Goal: Communication & Community: Ask a question

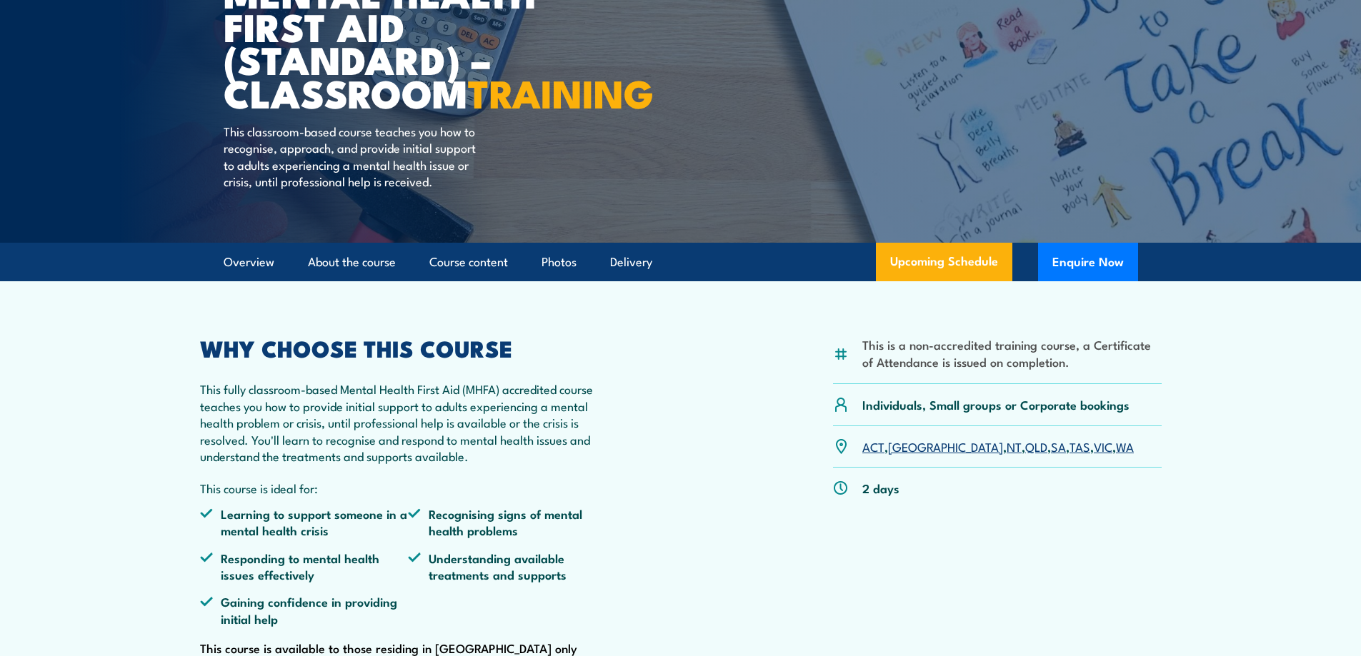
scroll to position [214, 0]
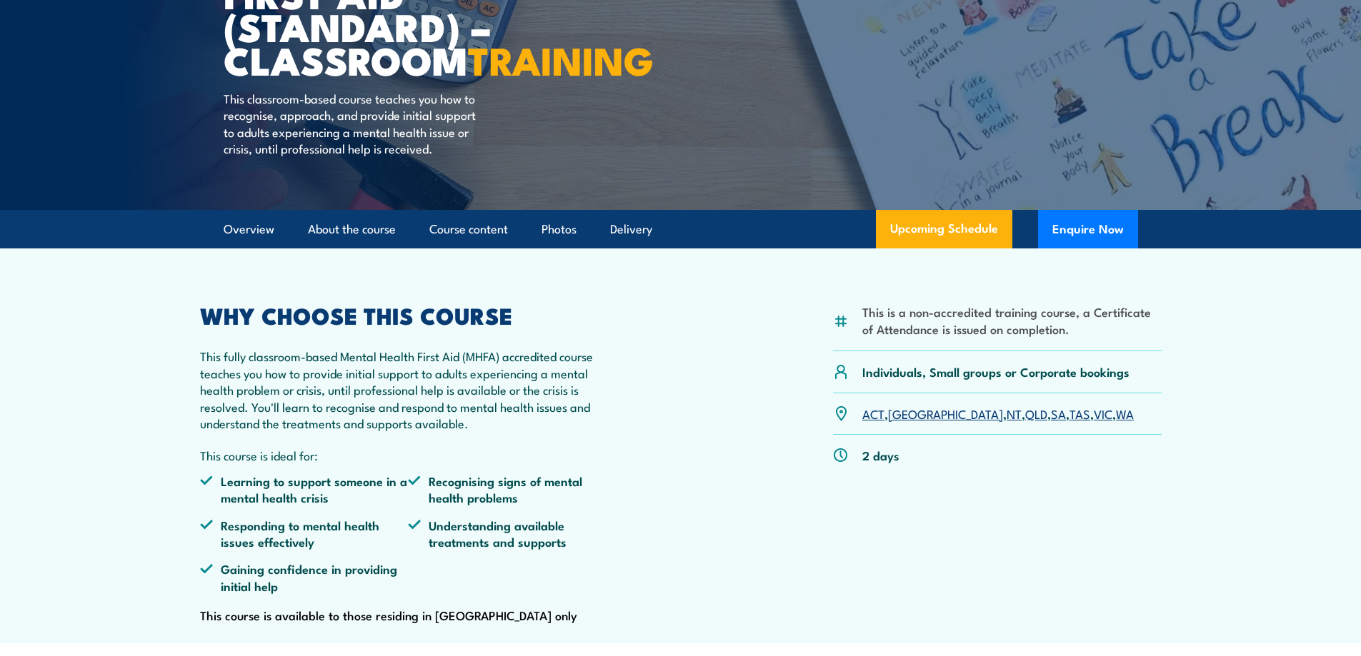
click at [1093, 422] on link "VIC" at bounding box center [1102, 413] width 19 height 17
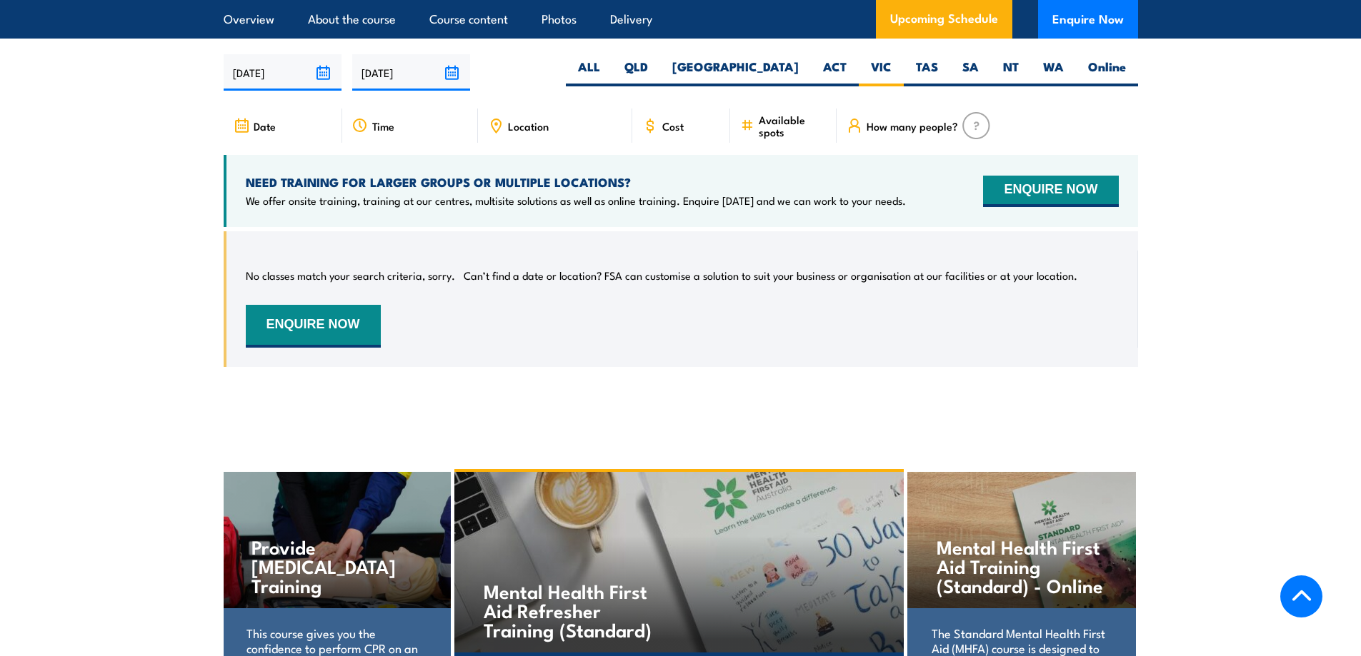
scroll to position [2572, 0]
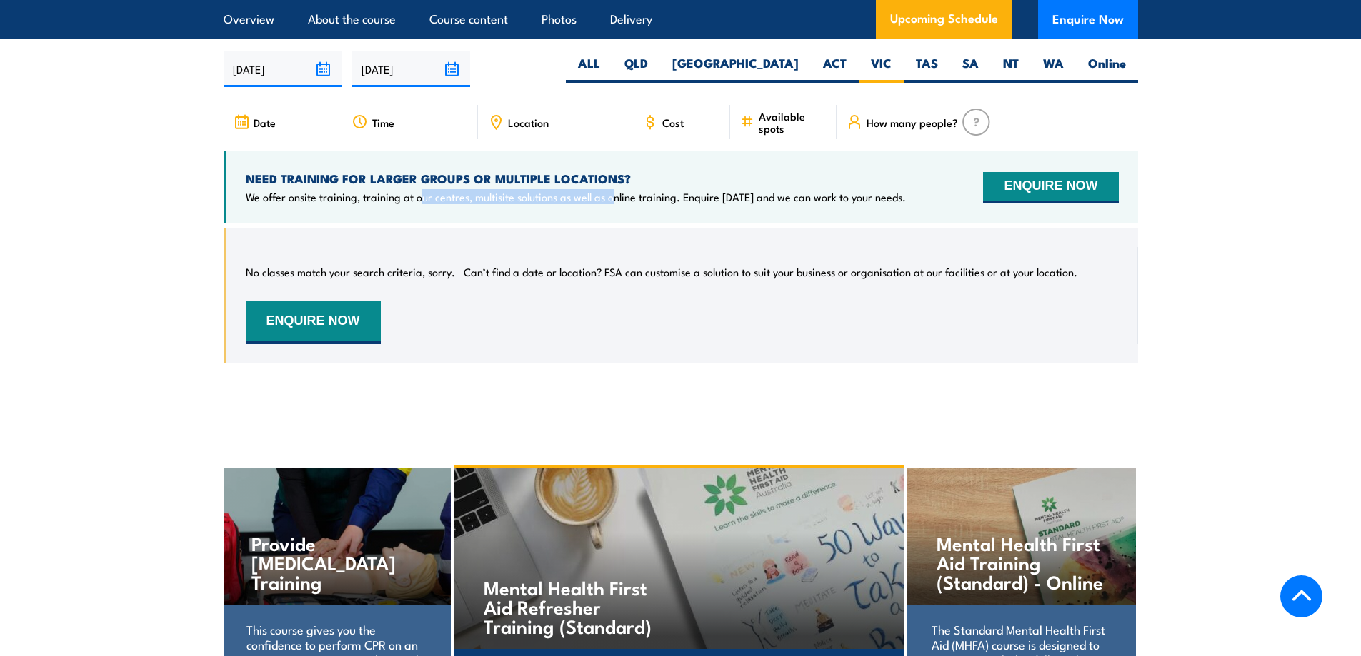
drag, startPoint x: 422, startPoint y: 211, endPoint x: 589, endPoint y: 184, distance: 169.3
click at [611, 219] on div "NEED TRAINING FOR LARGER GROUPS OR MULTIPLE LOCATIONS? We offer onsite training…" at bounding box center [681, 187] width 914 height 72
click at [538, 129] on span "Location" at bounding box center [528, 122] width 41 height 12
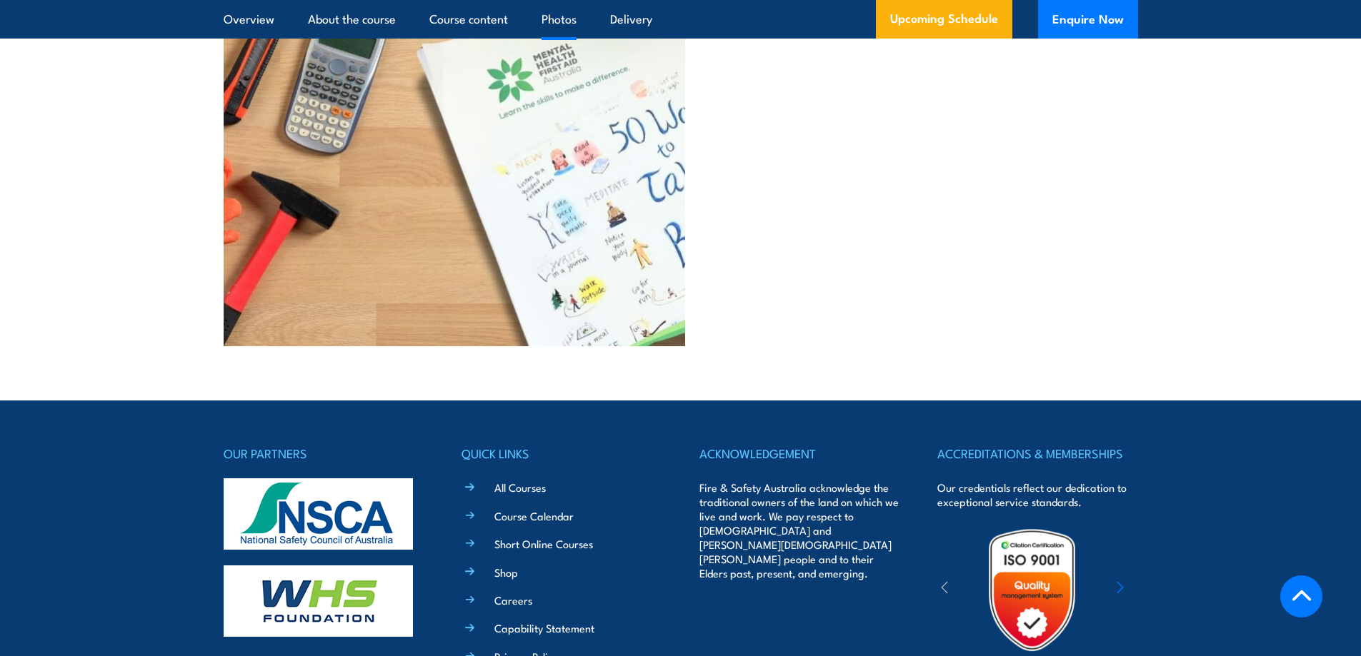
scroll to position [3875, 0]
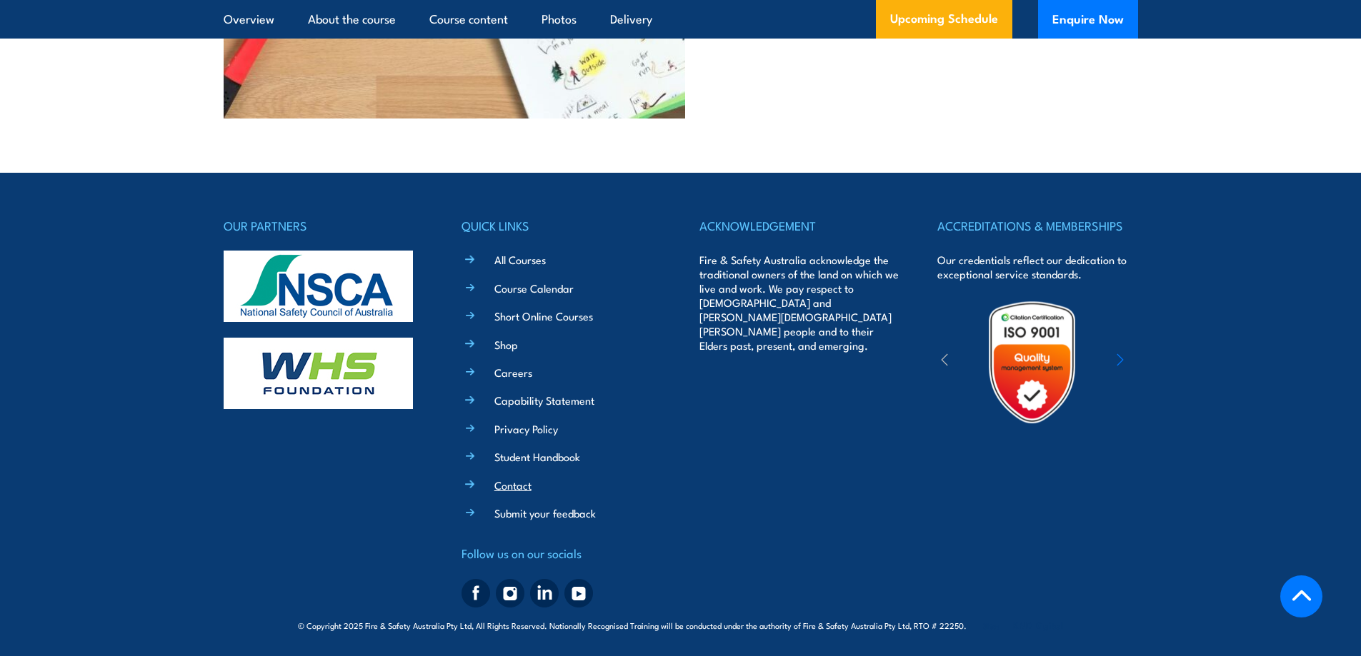
click at [516, 485] on link "Contact" at bounding box center [512, 485] width 37 height 15
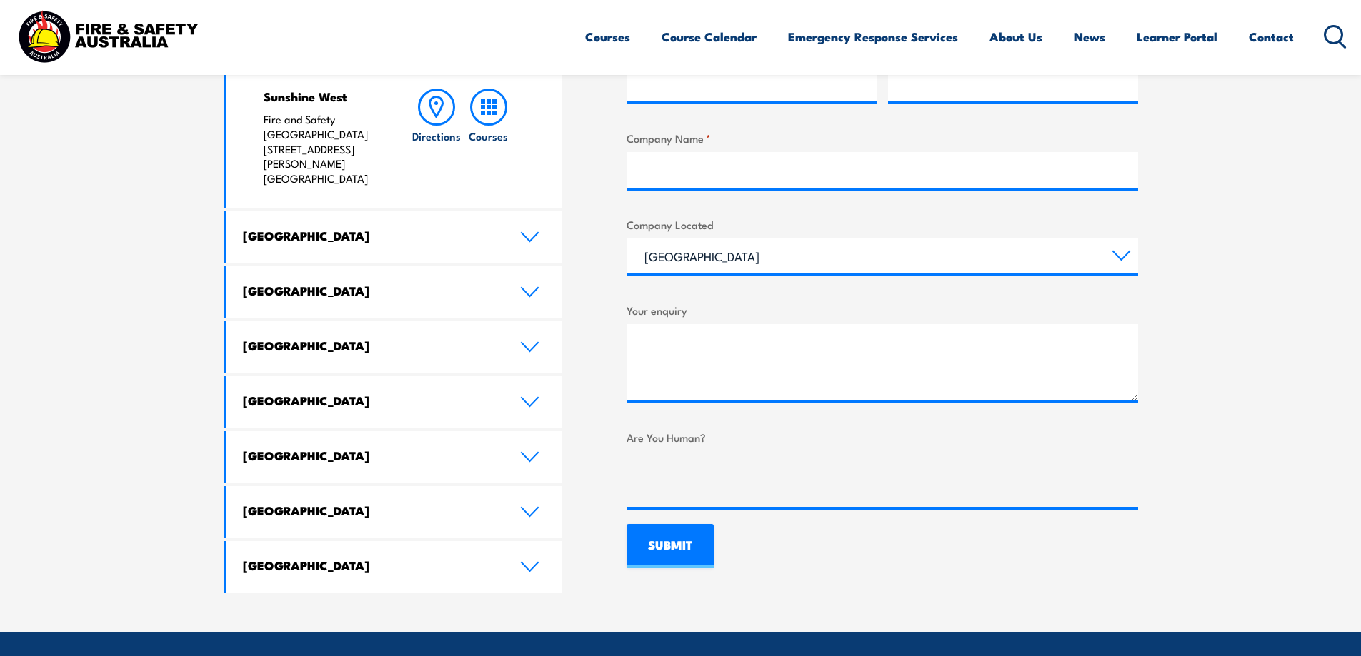
scroll to position [429, 0]
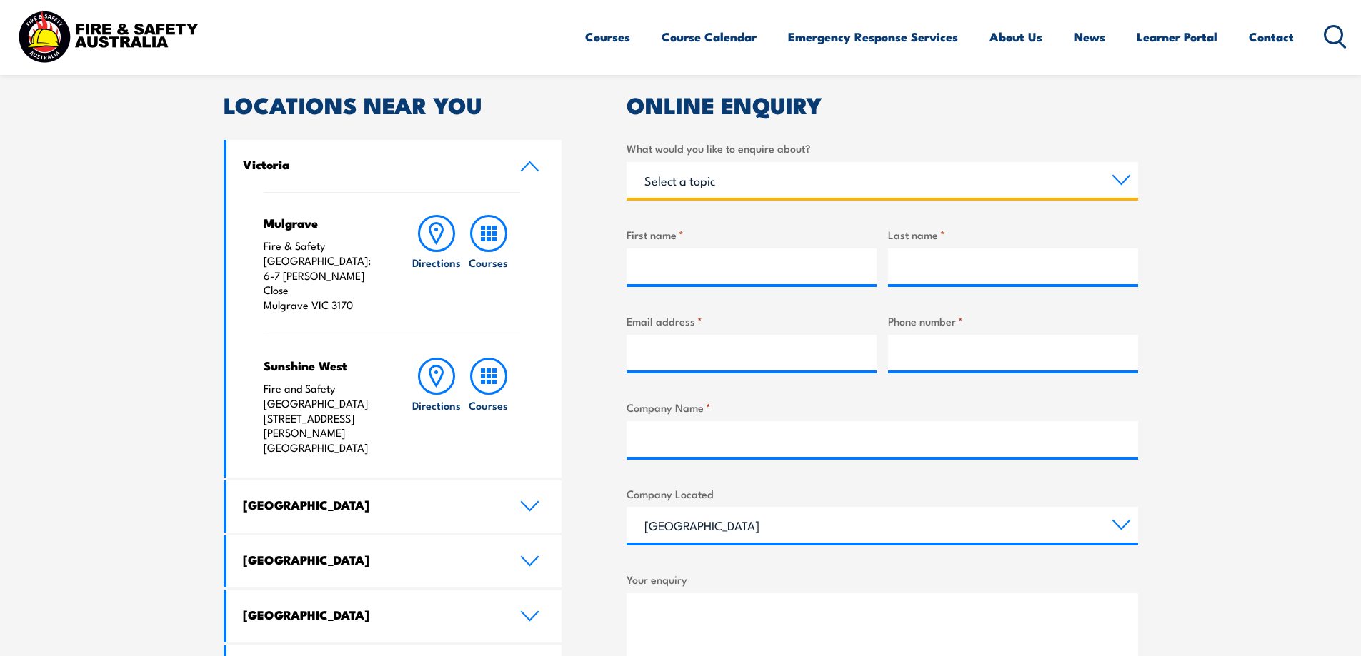
click at [735, 191] on select "Select a topic Training Emergency Response Services General Enquiry" at bounding box center [881, 180] width 511 height 36
select select "General Enquiry"
click at [626, 162] on select "Select a topic Training Emergency Response Services General Enquiry" at bounding box center [881, 180] width 511 height 36
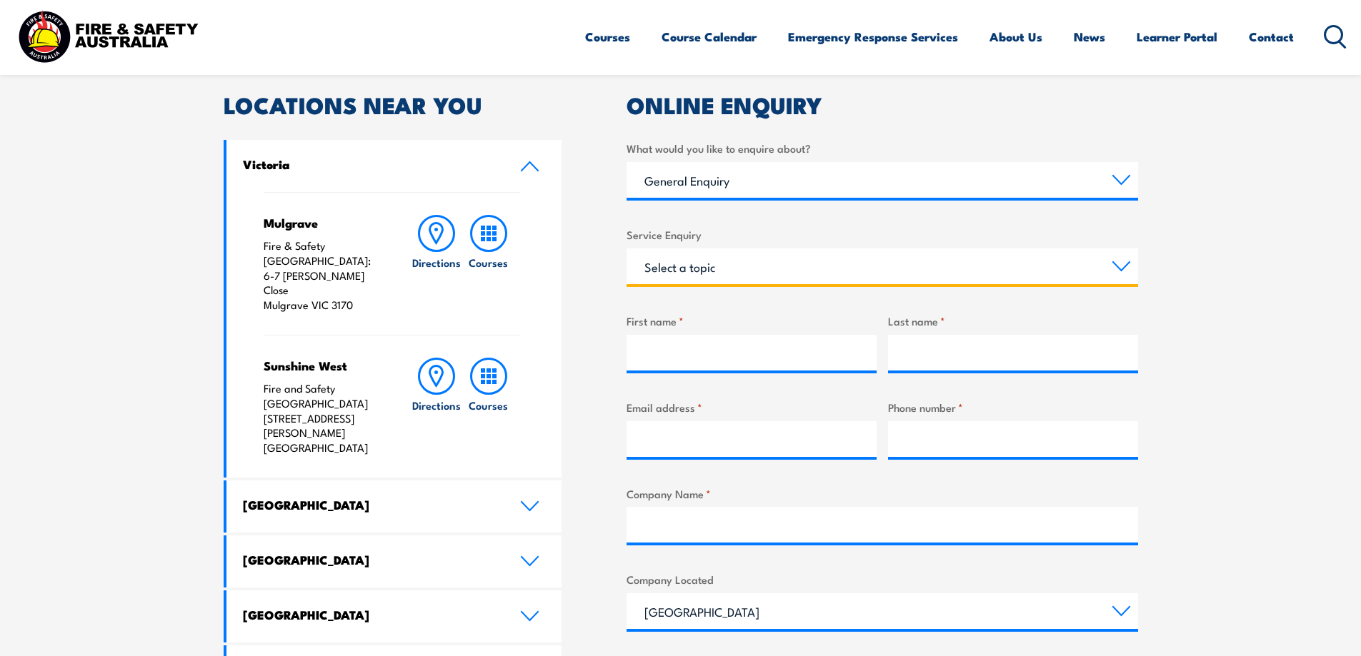
click at [710, 257] on select "Select a topic Assistance in completing an online enrolment booking Request a c…" at bounding box center [881, 267] width 511 height 36
select select "Other"
click at [626, 249] on select "Select a topic Assistance in completing an online enrolment booking Request a c…" at bounding box center [881, 267] width 511 height 36
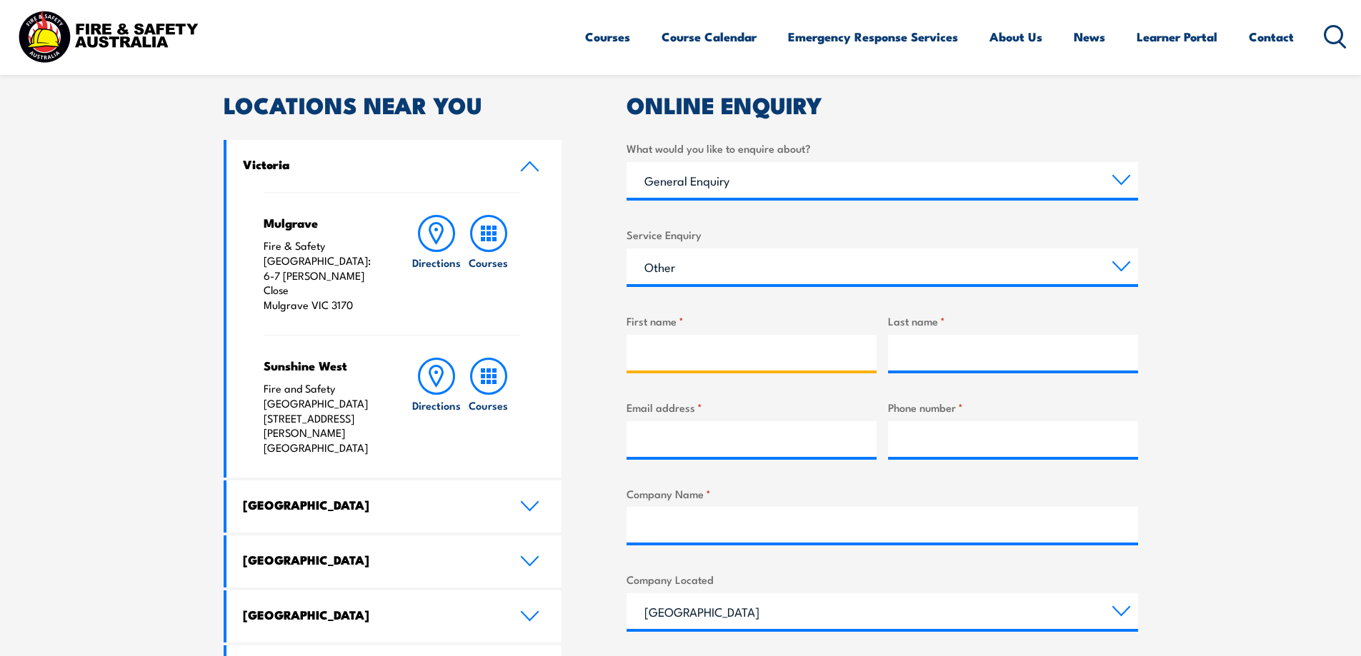
click at [693, 365] on input "First name *" at bounding box center [751, 353] width 250 height 36
type input "[PERSON_NAME]"
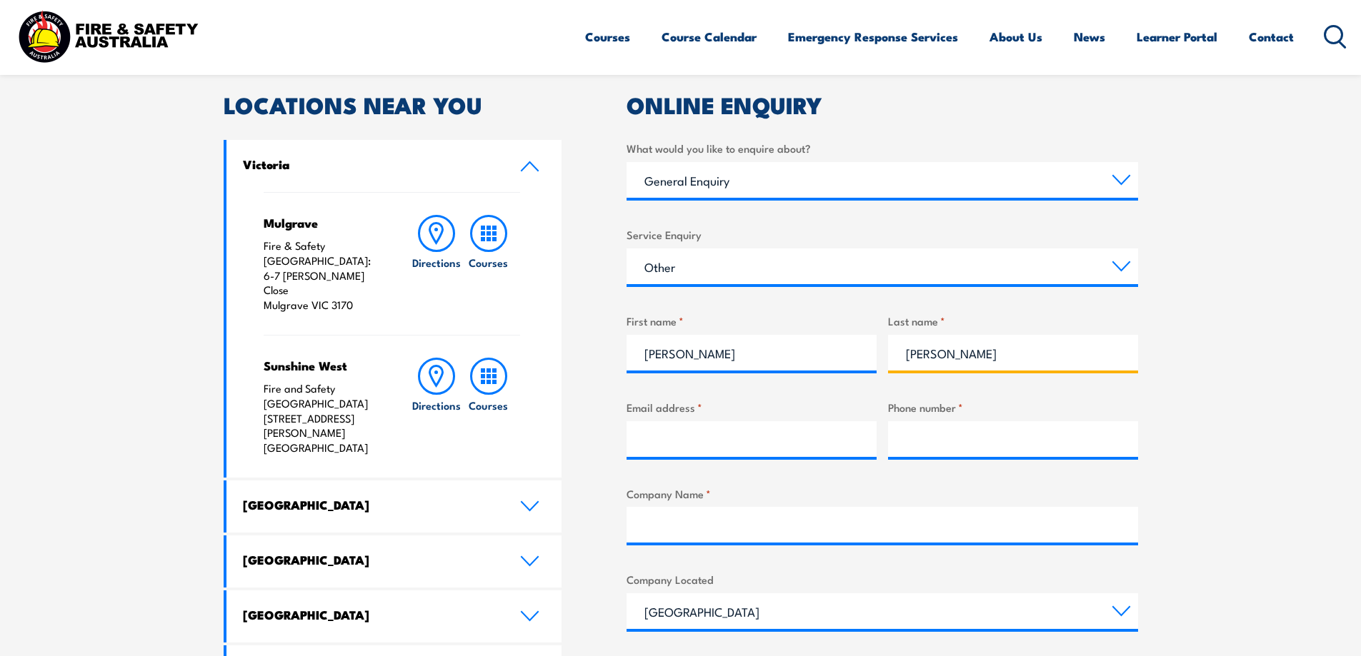
type input "[PERSON_NAME]"
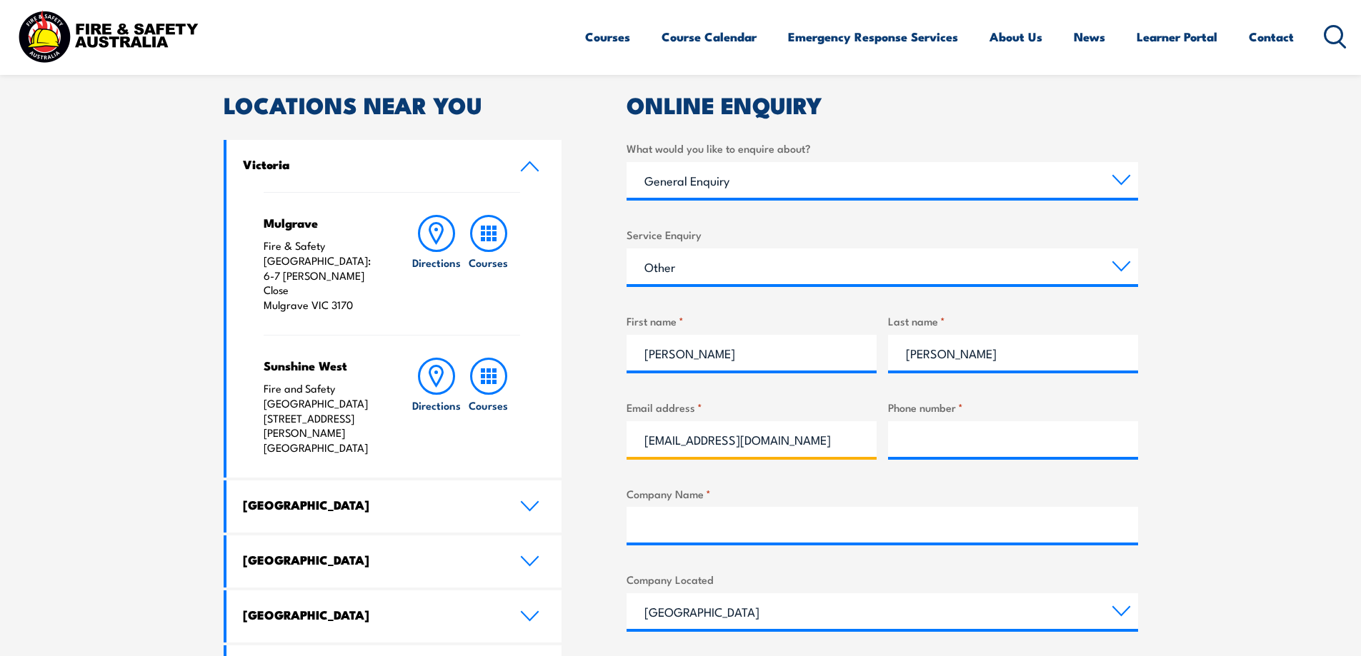
type input "[EMAIL_ADDRESS][DOMAIN_NAME]"
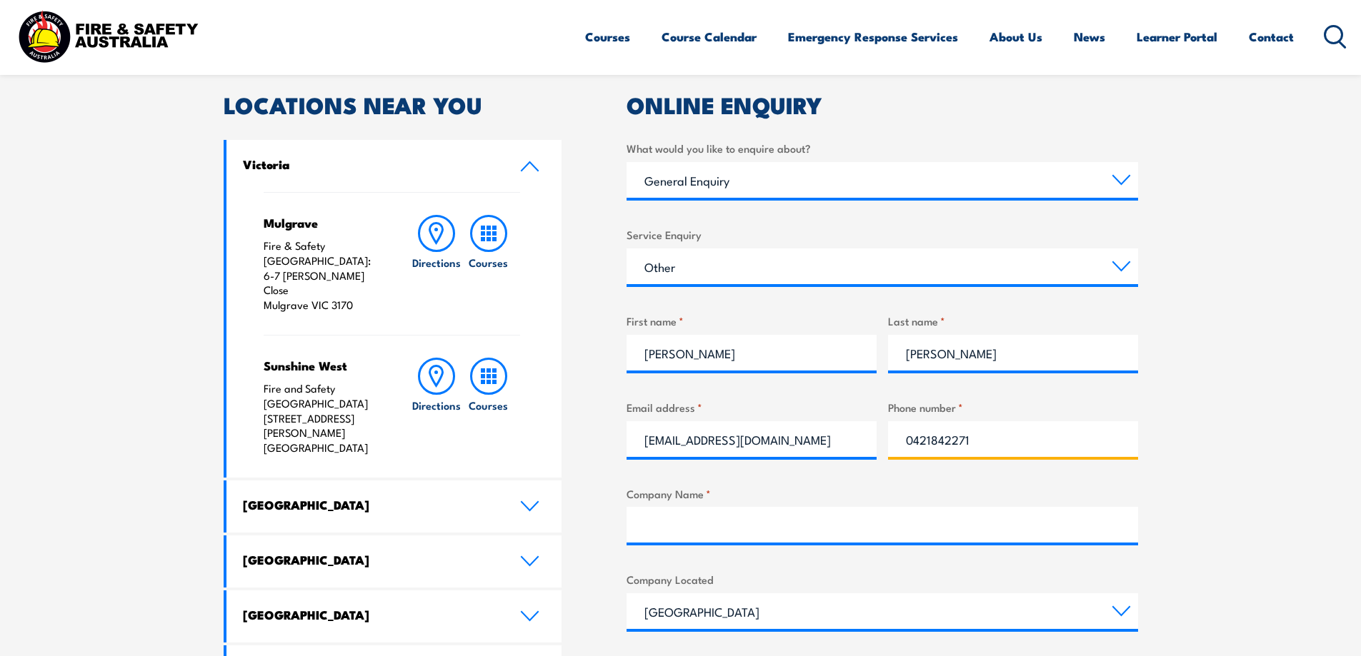
type input "0421842271"
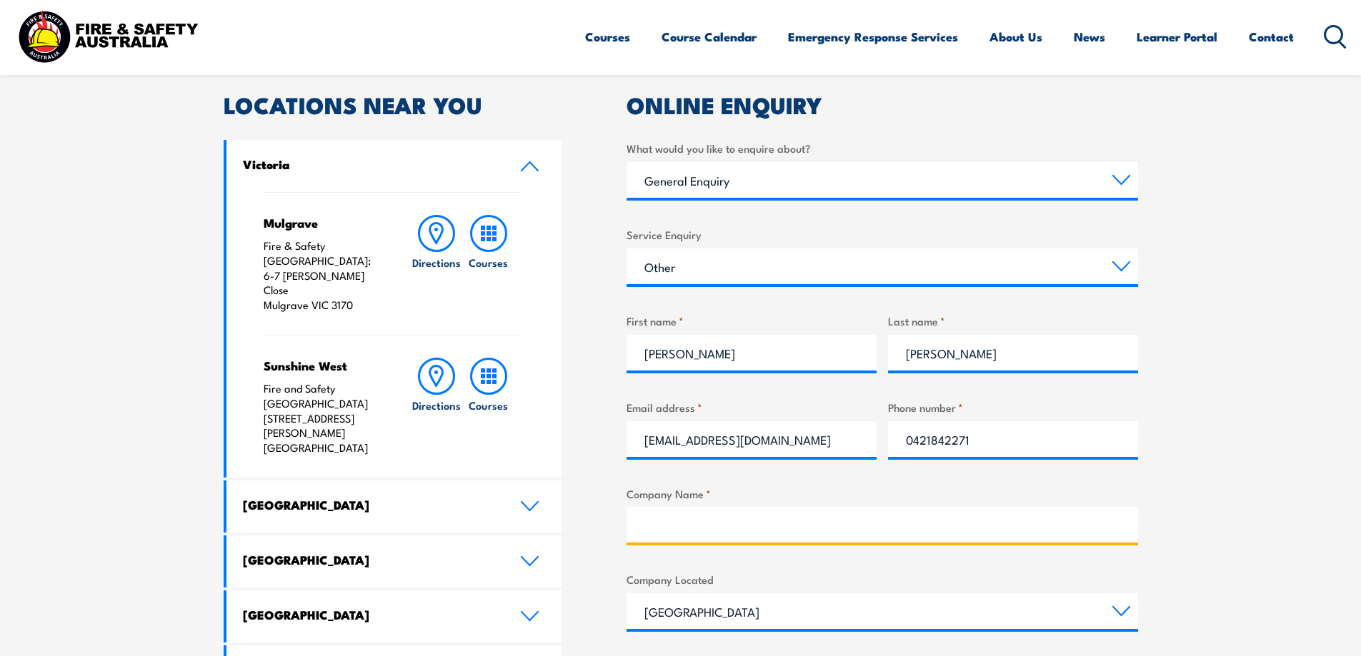
click at [675, 517] on input "Company Name *" at bounding box center [881, 525] width 511 height 36
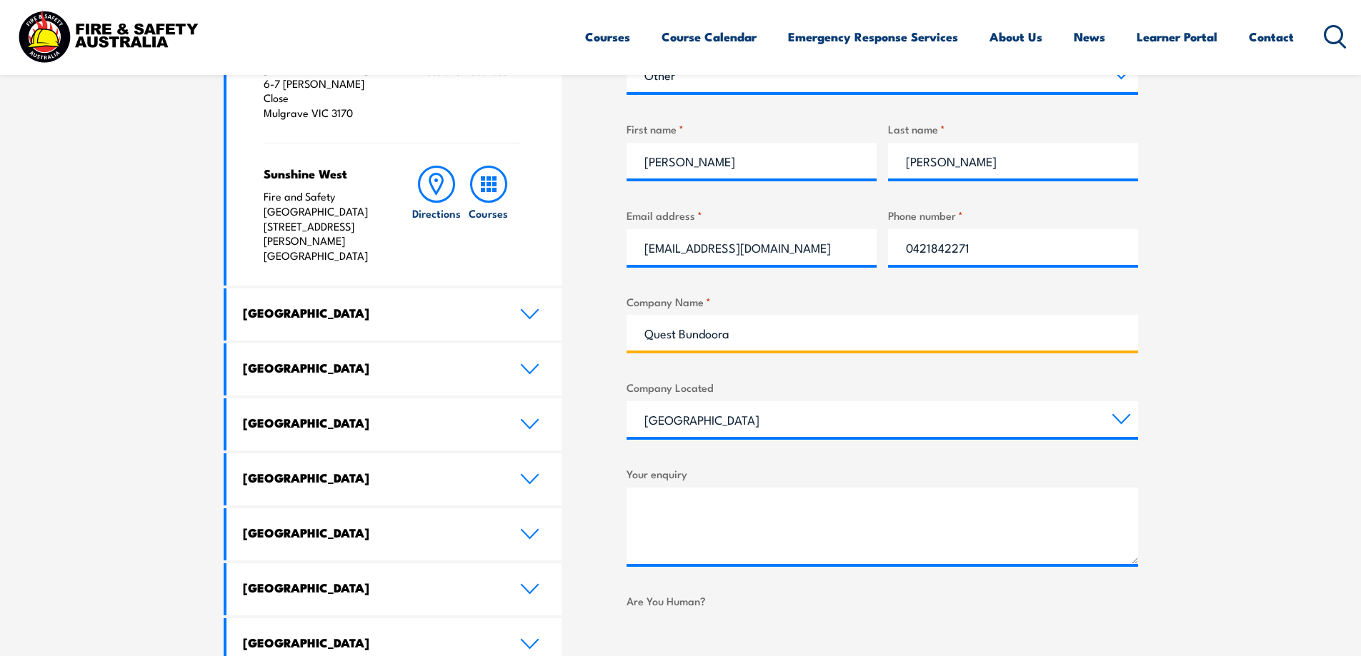
scroll to position [643, 0]
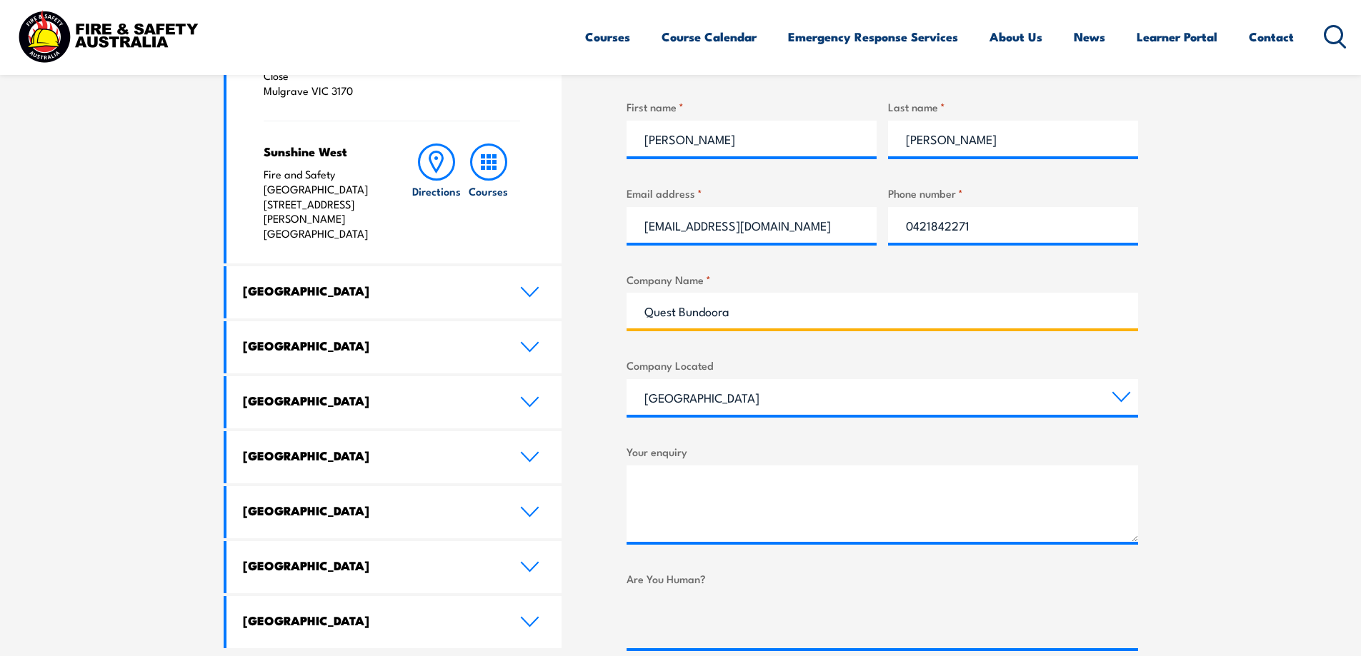
type input "Quest Bundoora"
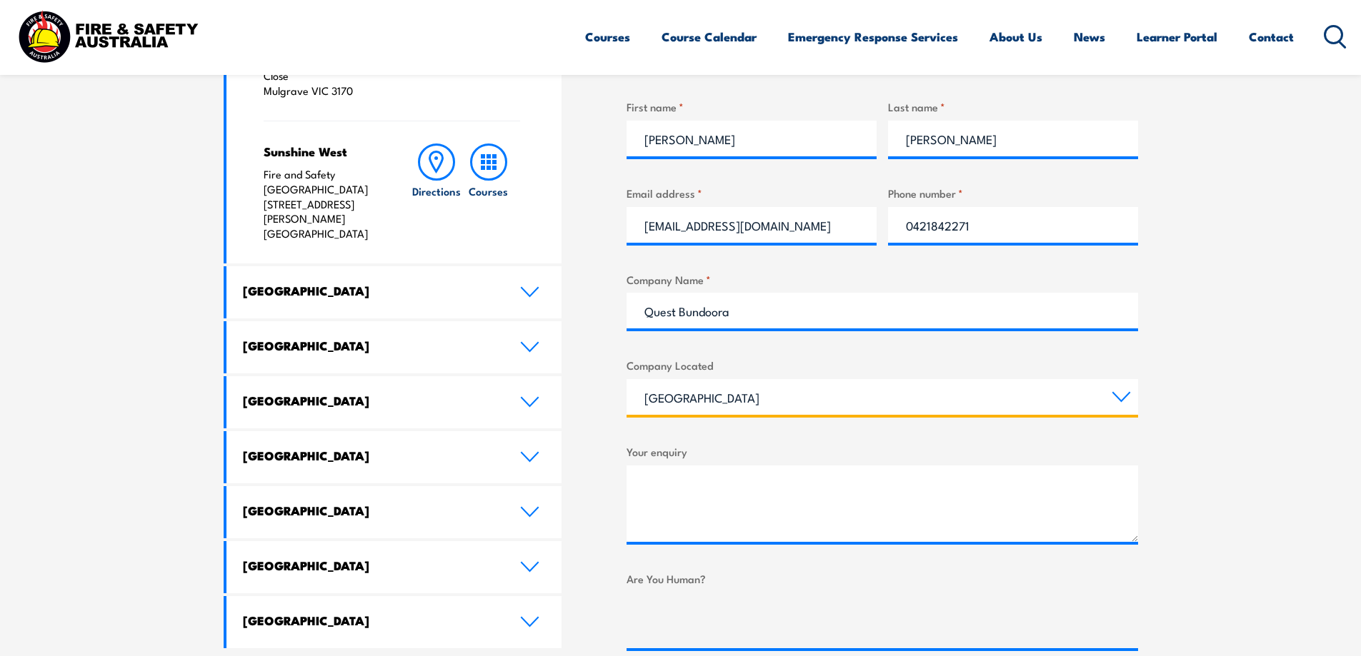
click at [771, 411] on select "[GEOGRAPHIC_DATA] [GEOGRAPHIC_DATA] [GEOGRAPHIC_DATA] [GEOGRAPHIC_DATA] [GEOGRA…" at bounding box center [881, 397] width 511 height 36
select select "Victoria"
click at [626, 379] on select "[GEOGRAPHIC_DATA] [GEOGRAPHIC_DATA] [GEOGRAPHIC_DATA] [GEOGRAPHIC_DATA] [GEOGRA…" at bounding box center [881, 397] width 511 height 36
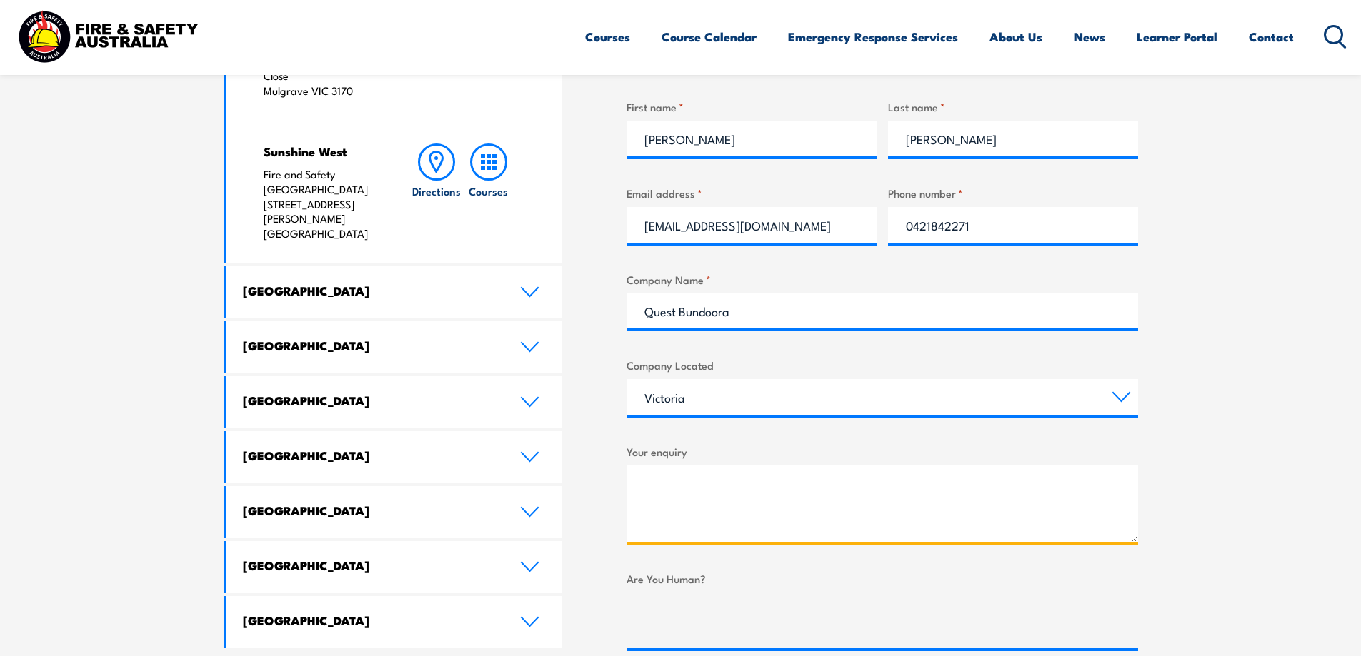
click at [674, 497] on textarea "Your enquiry" at bounding box center [881, 504] width 511 height 76
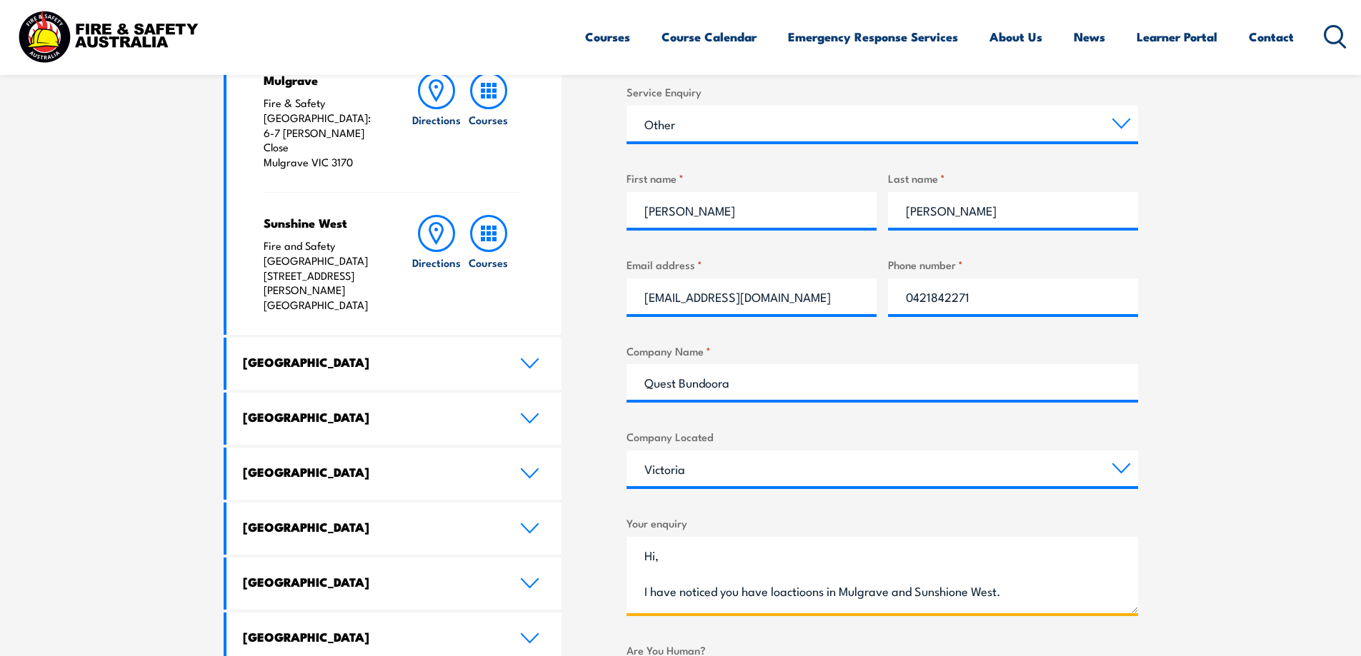
scroll to position [22, 0]
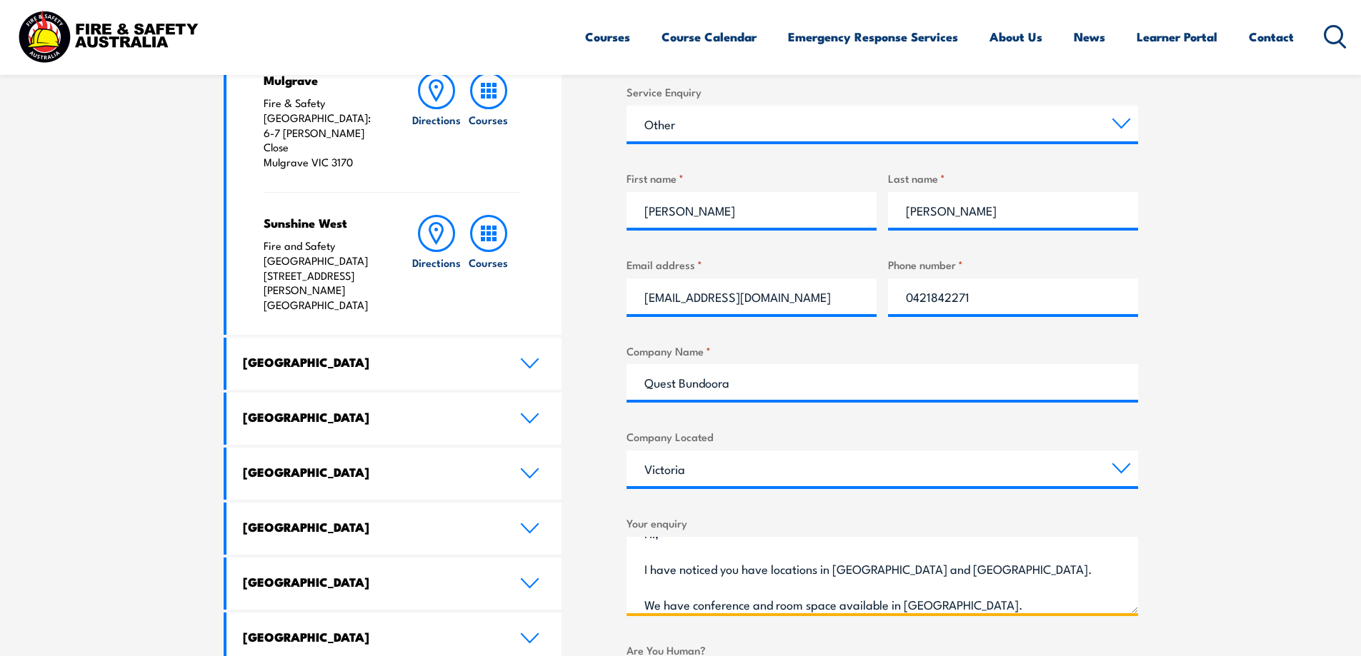
click at [971, 602] on textarea "Hi, I have noticed you have locations in [GEOGRAPHIC_DATA] and [GEOGRAPHIC_DATA…" at bounding box center [881, 575] width 511 height 76
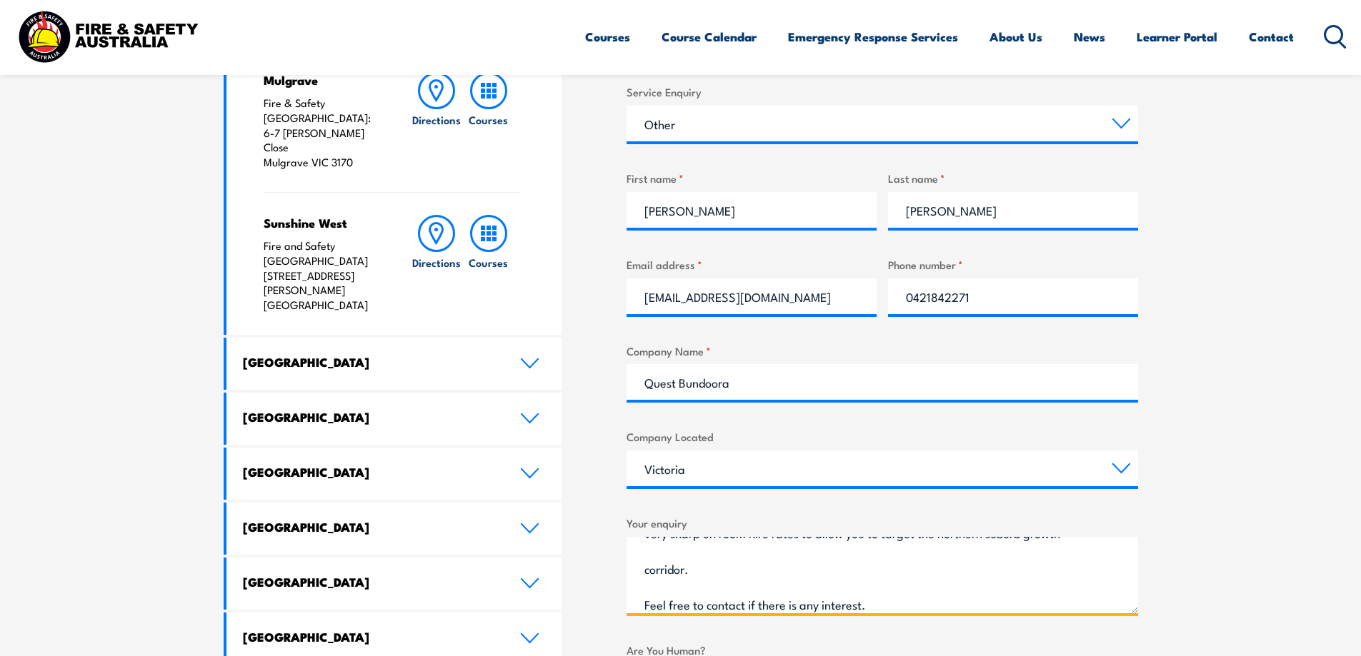
scroll to position [0, 0]
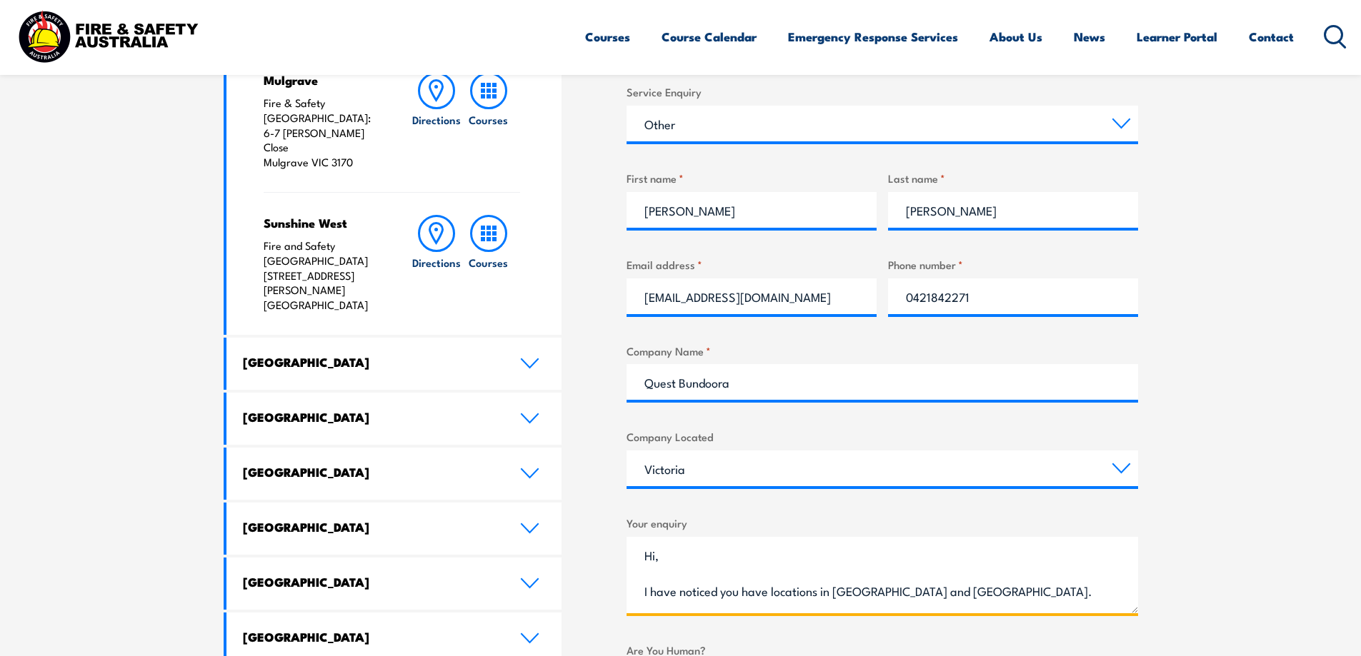
drag, startPoint x: 807, startPoint y: 596, endPoint x: 593, endPoint y: 455, distance: 256.3
click at [593, 455] on div "LOCATIONS NEAR YOU [GEOGRAPHIC_DATA][PERSON_NAME] Fire & Safety [GEOGRAPHIC_DAT…" at bounding box center [681, 366] width 914 height 830
click at [689, 564] on textarea "Hi, I have noticed you have locations in [GEOGRAPHIC_DATA] and [GEOGRAPHIC_DATA…" at bounding box center [881, 575] width 511 height 76
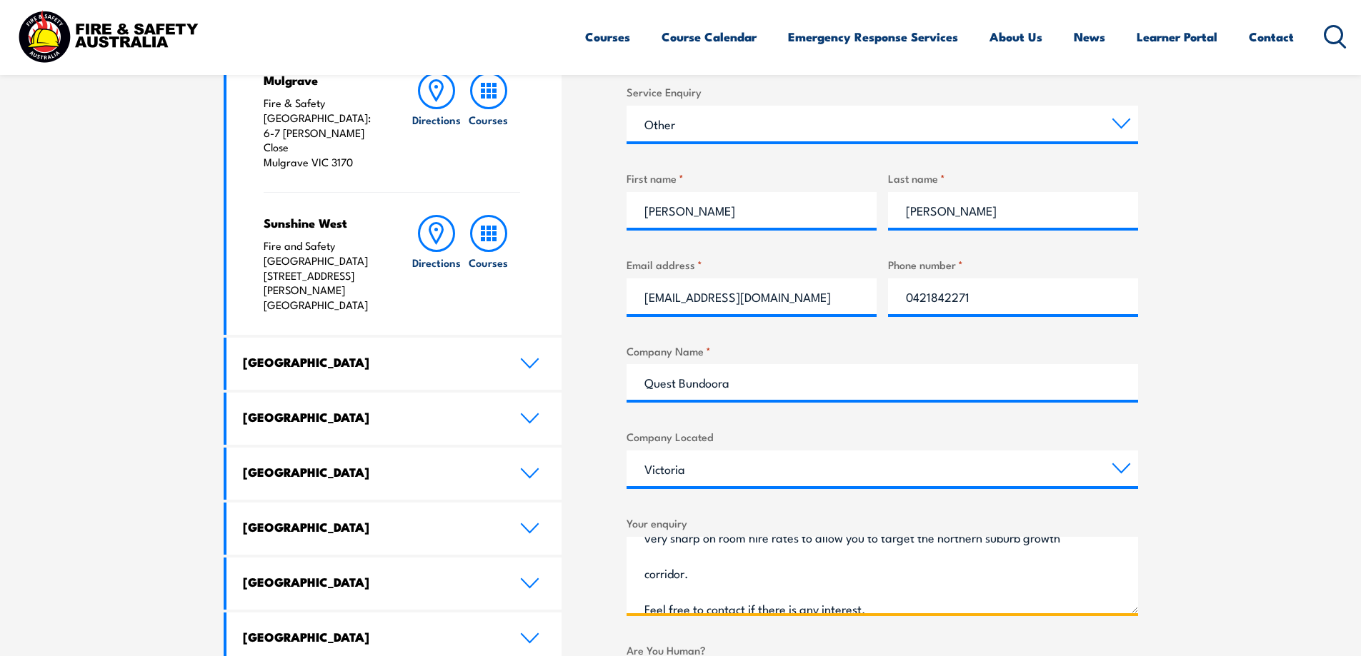
scroll to position [138, 0]
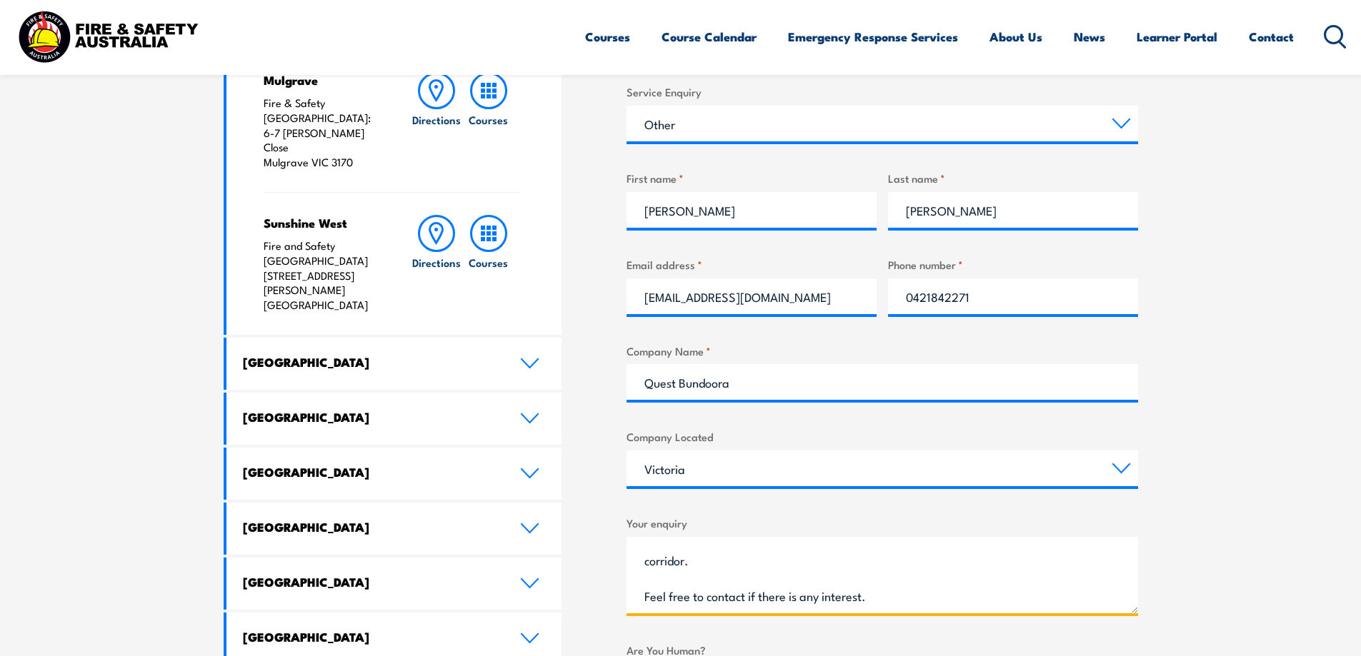
type textarea "Hi, I have noticed you have locations in [GEOGRAPHIC_DATA] and [GEOGRAPHIC_DATA…"
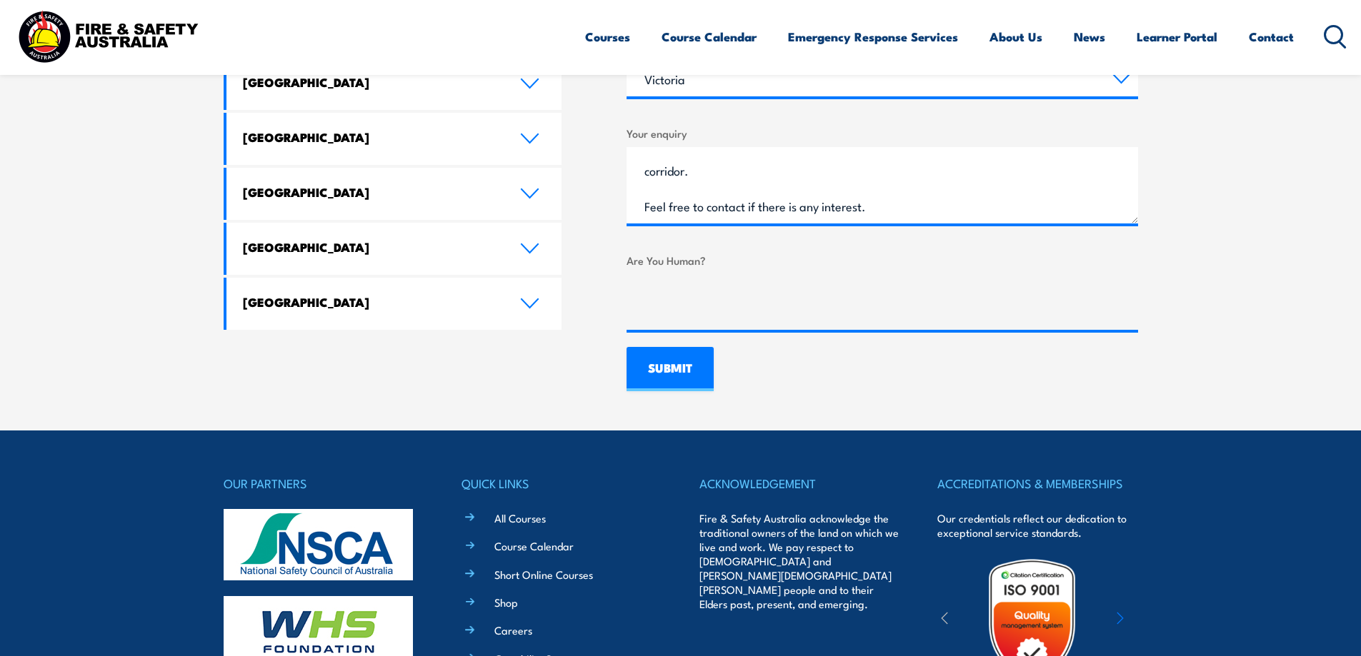
scroll to position [1000, 0]
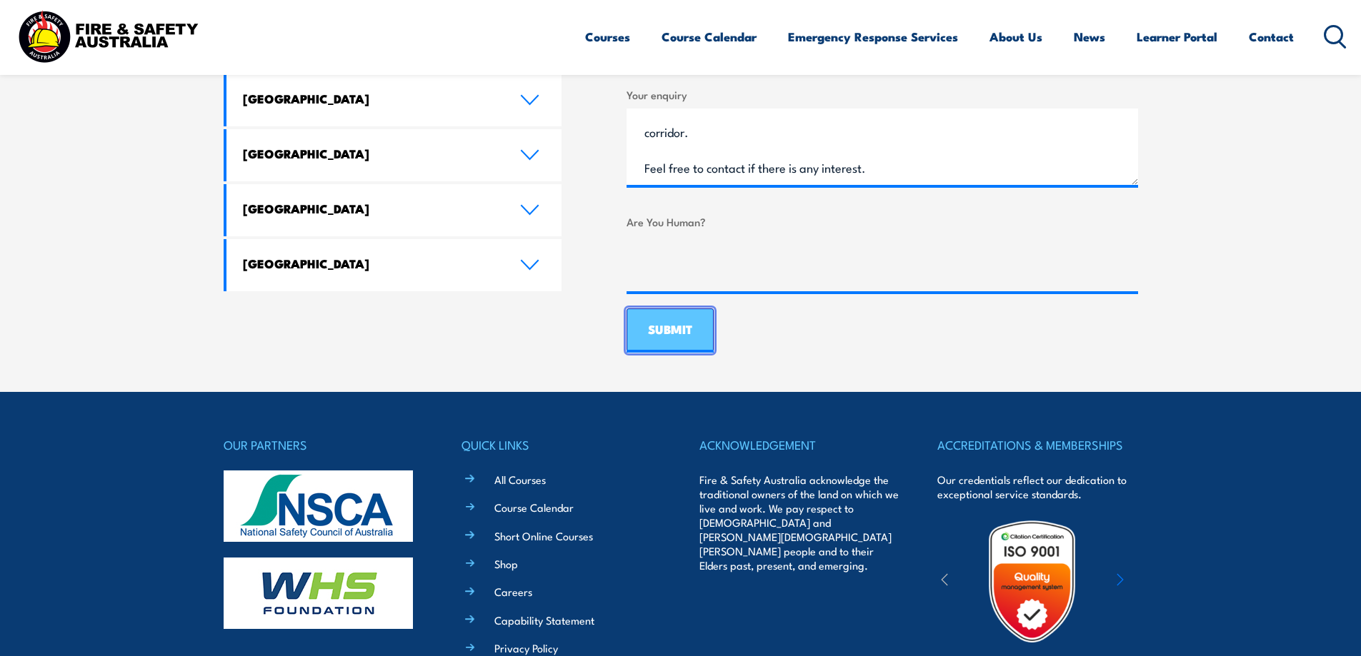
click at [673, 335] on input "SUBMIT" at bounding box center [669, 331] width 87 height 44
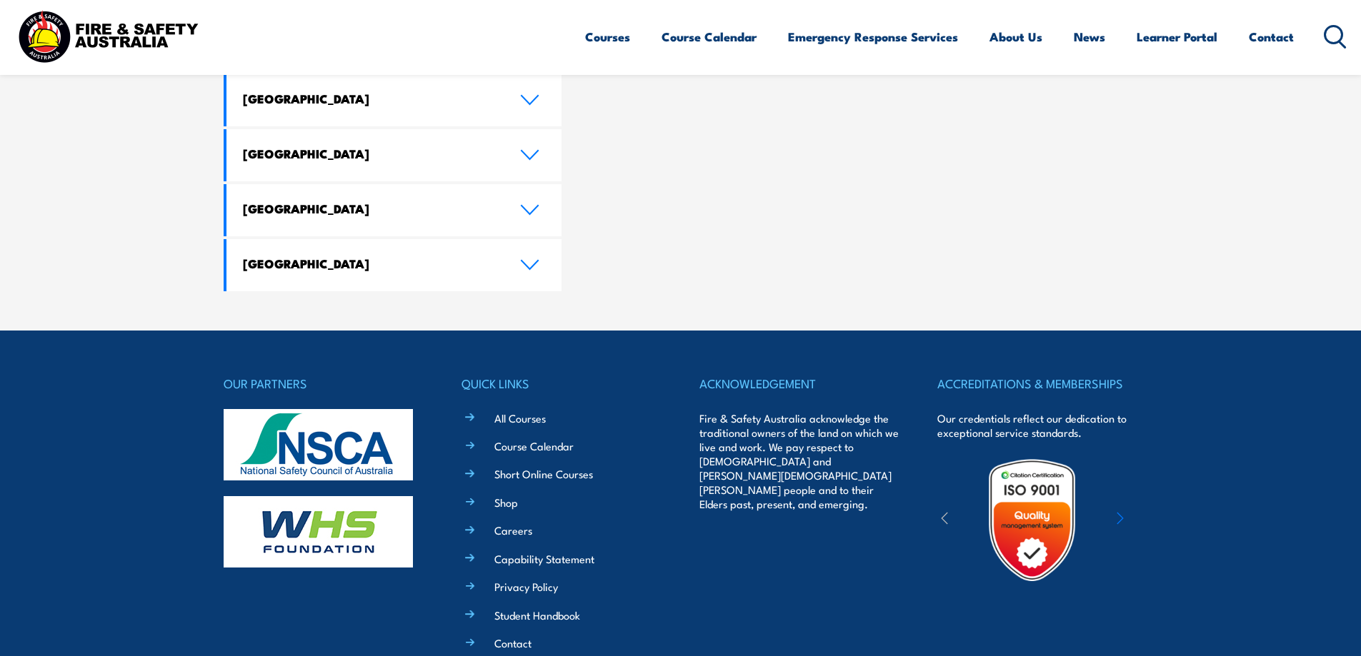
scroll to position [0, 0]
